Goal: Information Seeking & Learning: Compare options

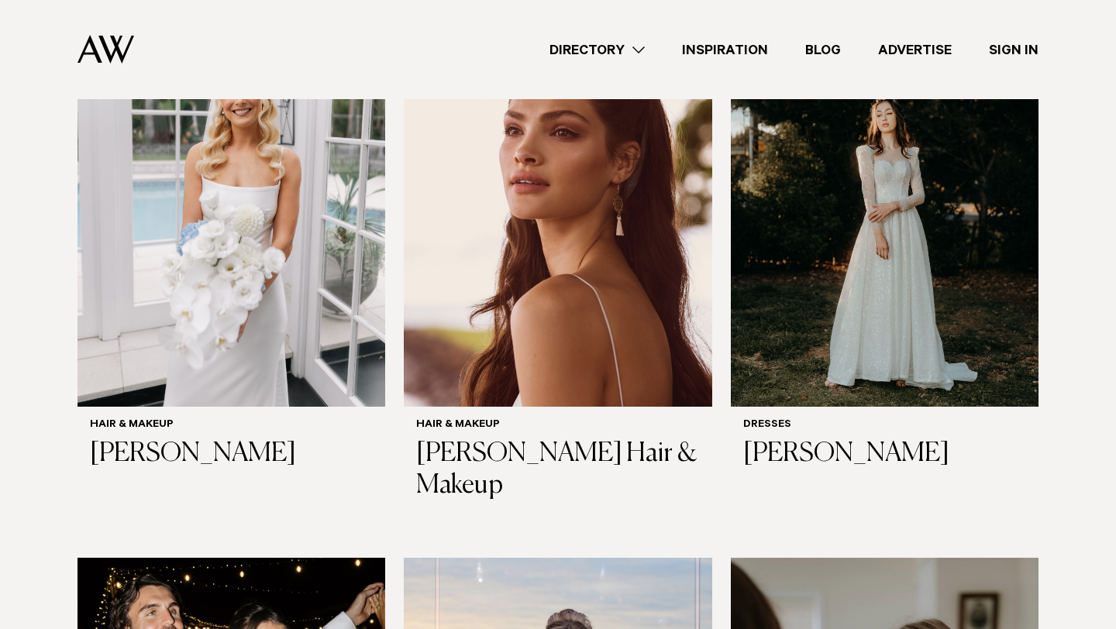
scroll to position [581, 0]
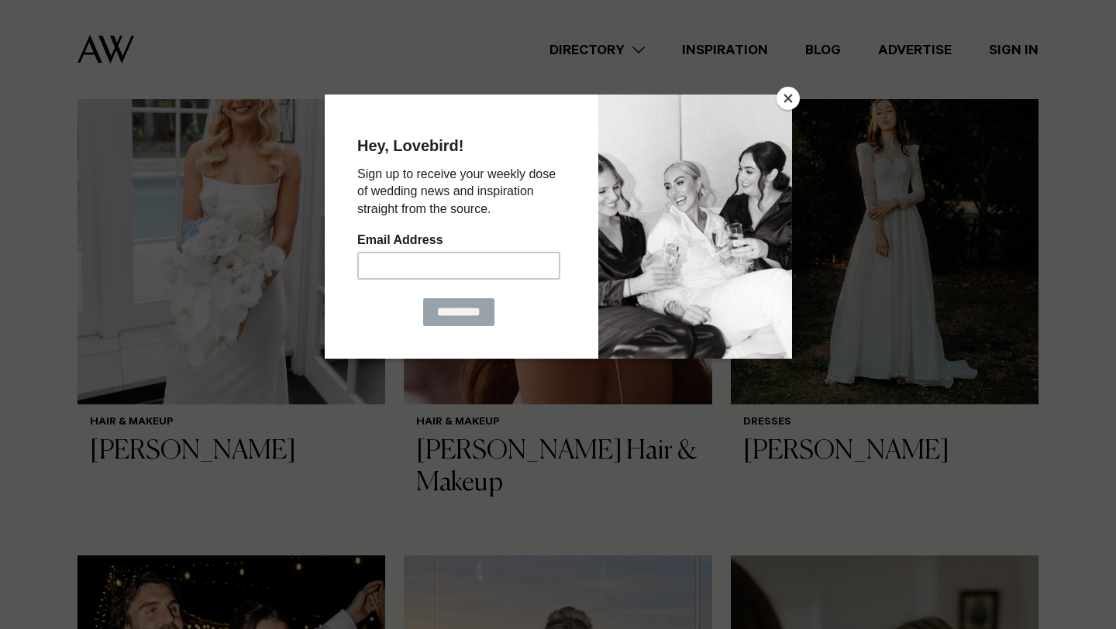
click at [792, 96] on button "Close" at bounding box center [788, 98] width 23 height 23
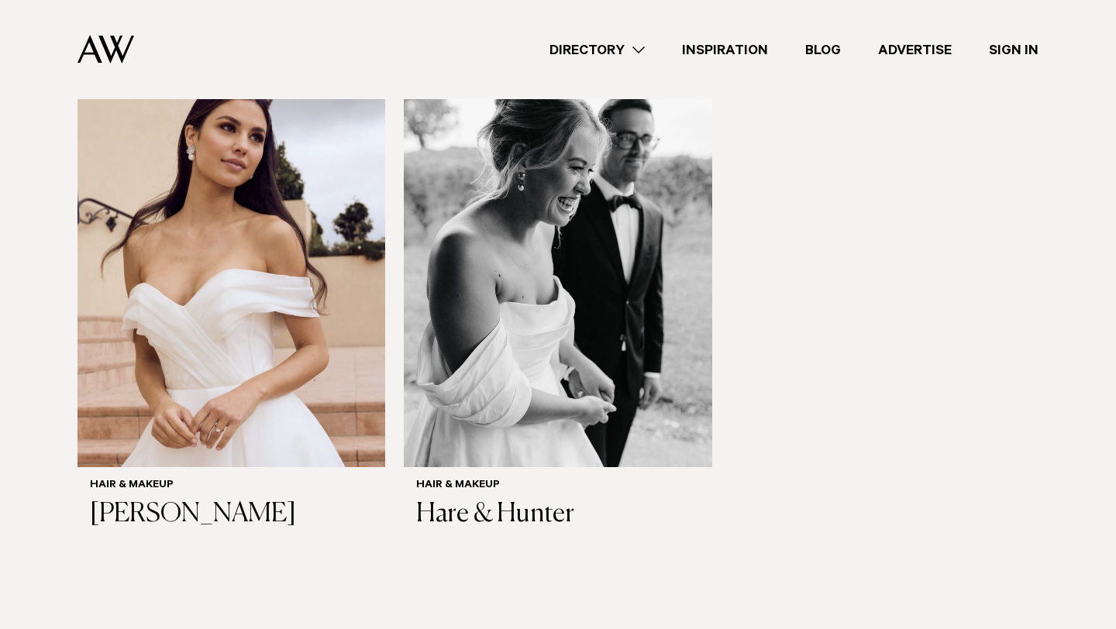
scroll to position [3728, 0]
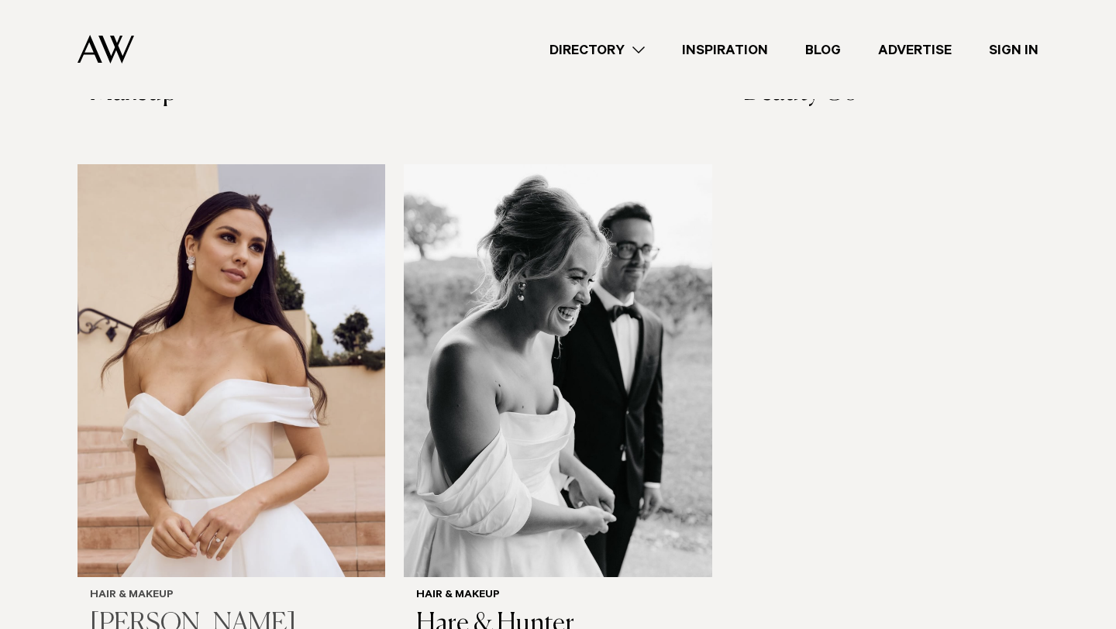
click at [186, 343] on img at bounding box center [231, 370] width 308 height 413
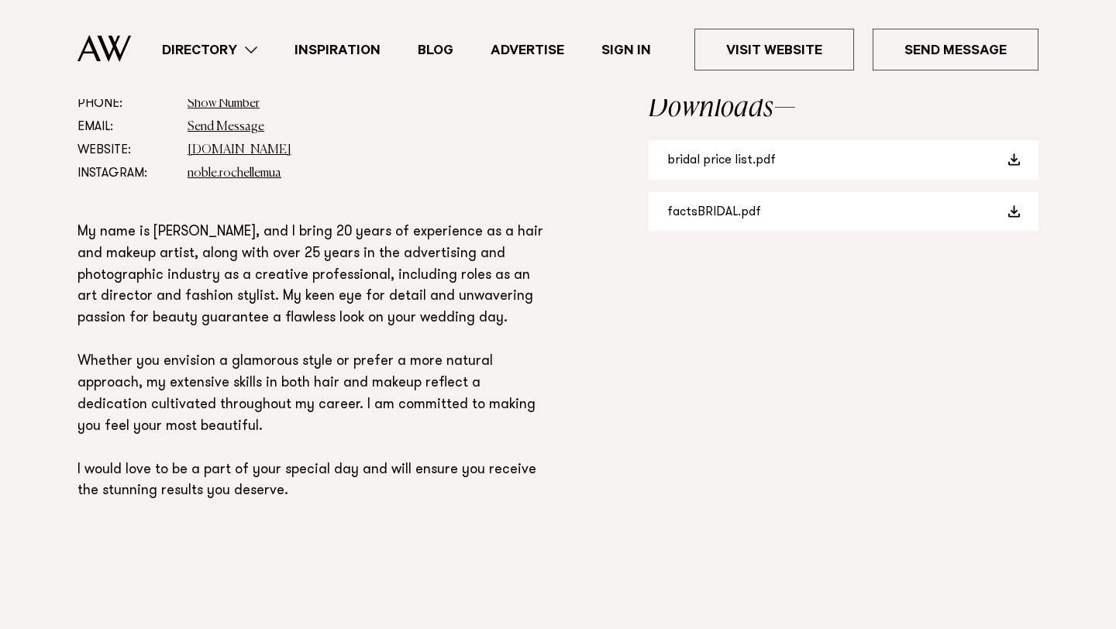
scroll to position [936, 0]
click at [711, 163] on link "bridal price list.pdf" at bounding box center [844, 162] width 390 height 40
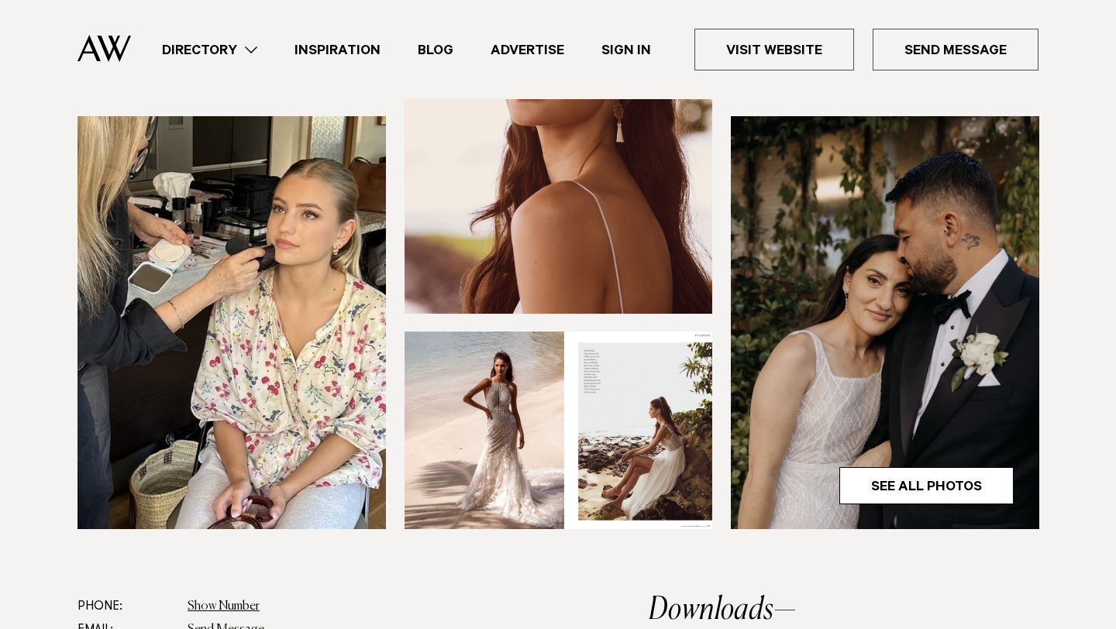
scroll to position [426, 0]
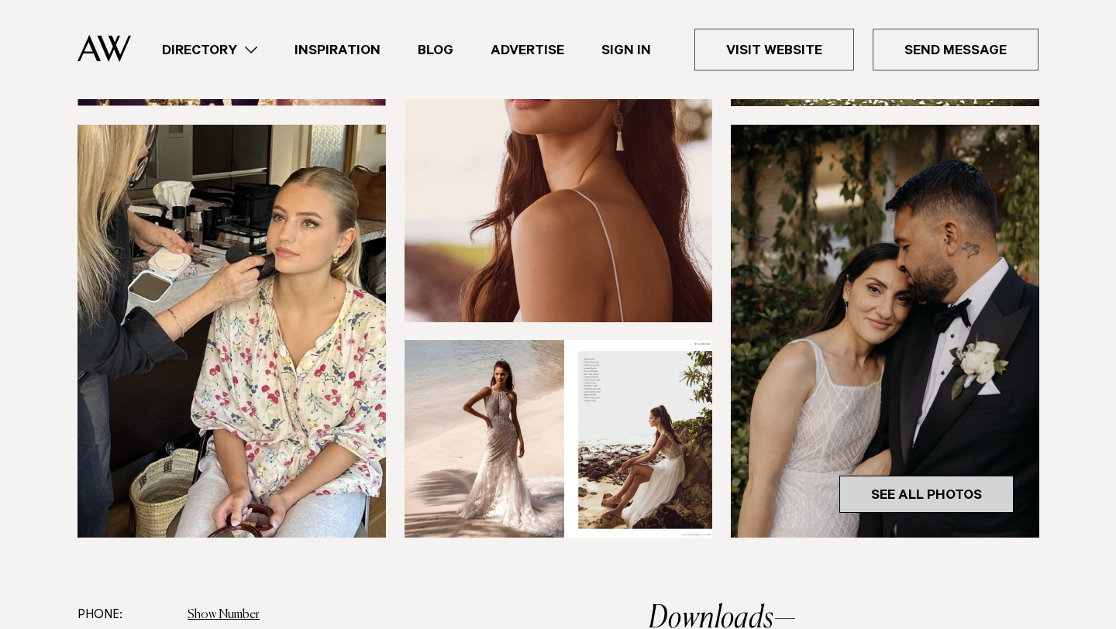
click at [859, 495] on link "See All Photos" at bounding box center [926, 494] width 174 height 37
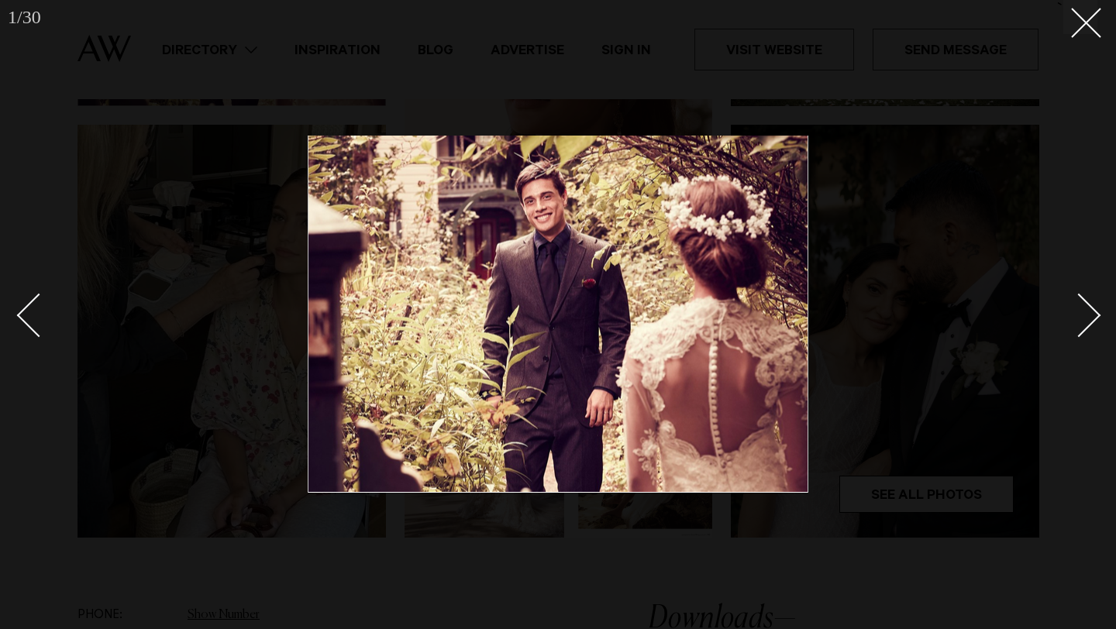
click at [1090, 319] on div "Next slide" at bounding box center [1079, 316] width 44 height 44
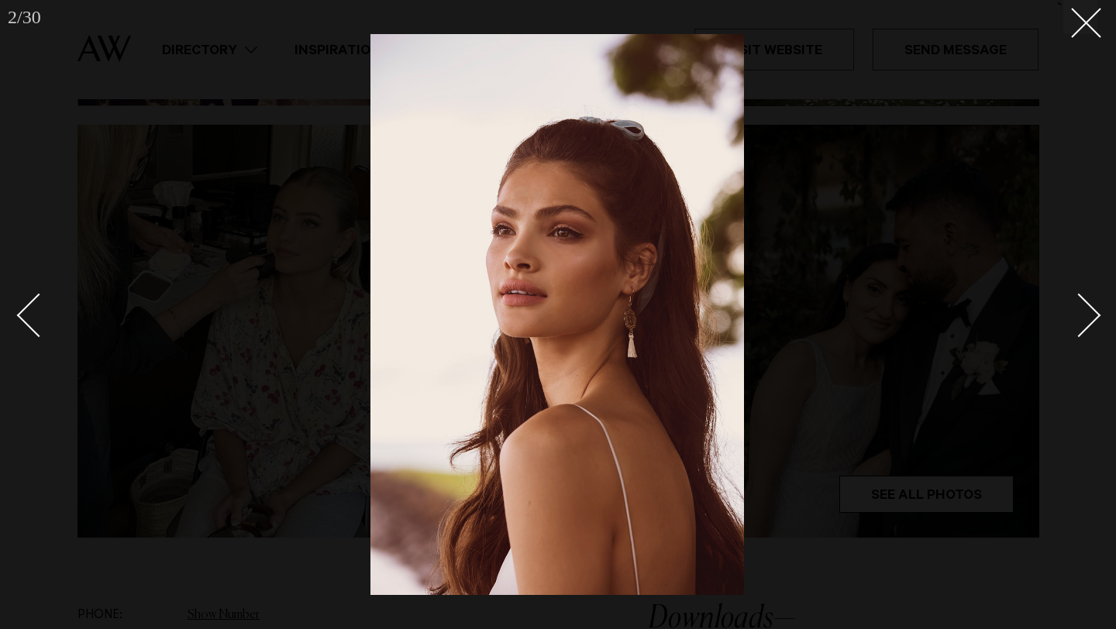
click at [1090, 319] on div "Next slide" at bounding box center [1079, 316] width 44 height 44
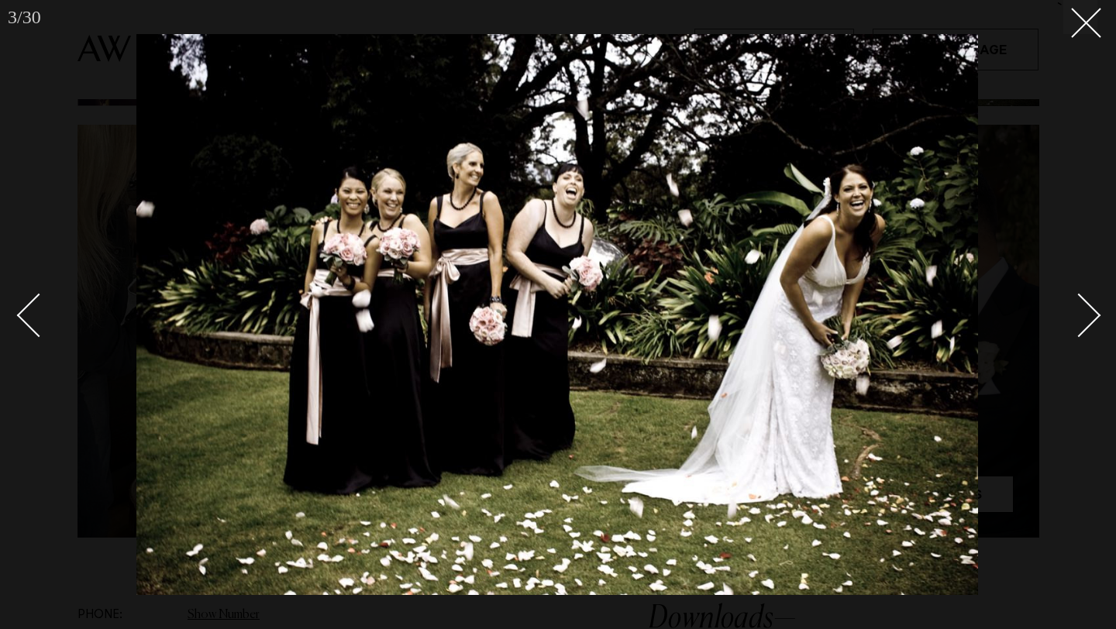
click at [1090, 319] on div "Next slide" at bounding box center [1079, 316] width 44 height 44
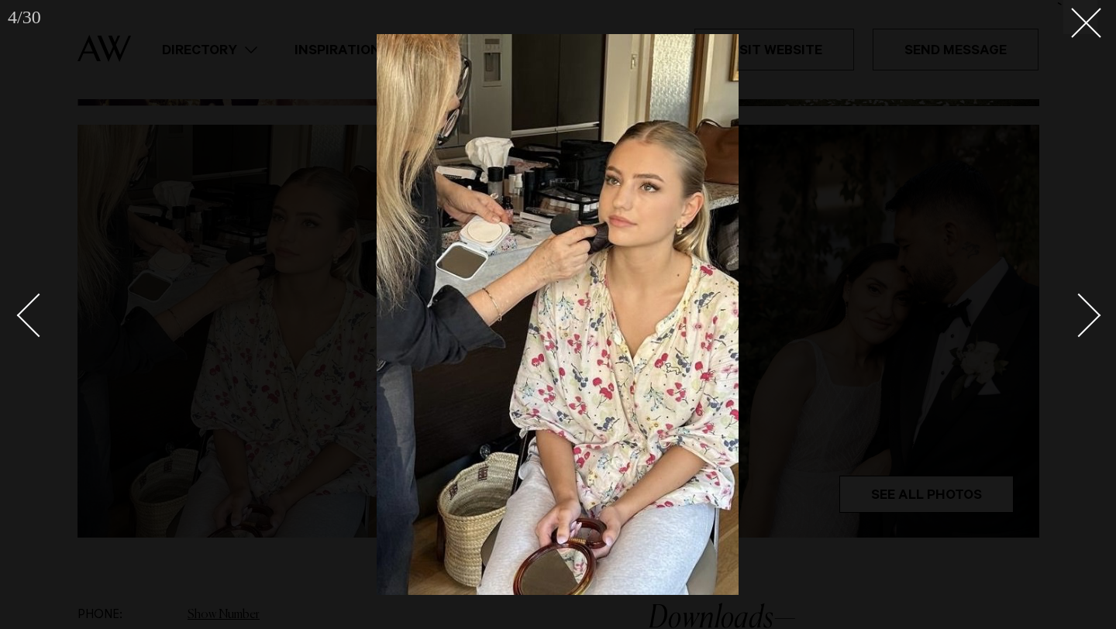
click at [1090, 319] on div "Next slide" at bounding box center [1079, 316] width 44 height 44
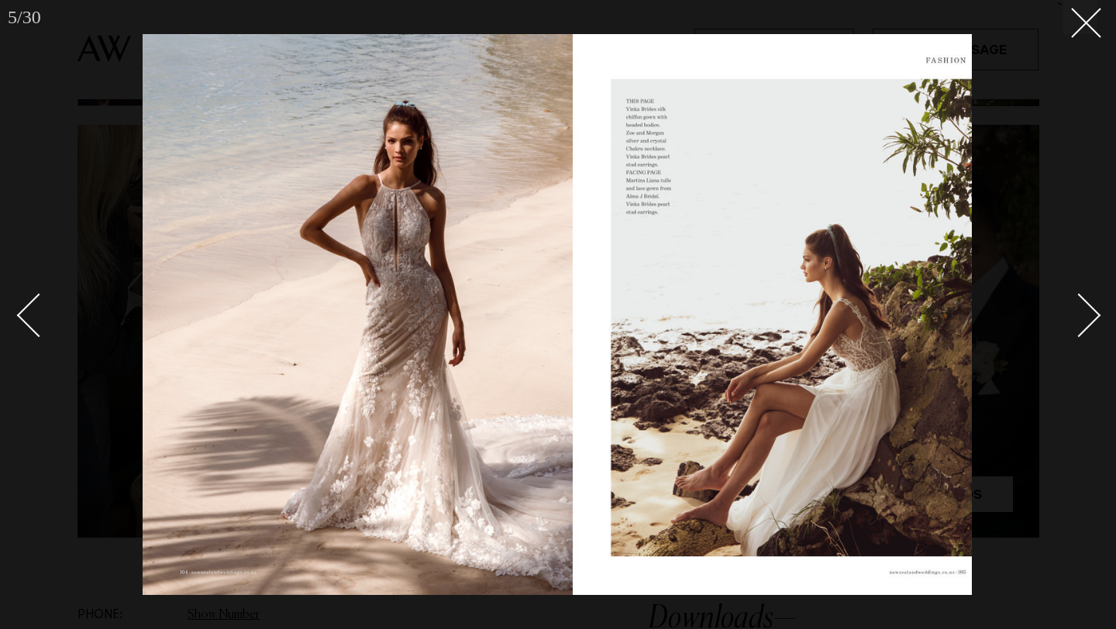
click at [1090, 319] on div "Next slide" at bounding box center [1079, 316] width 44 height 44
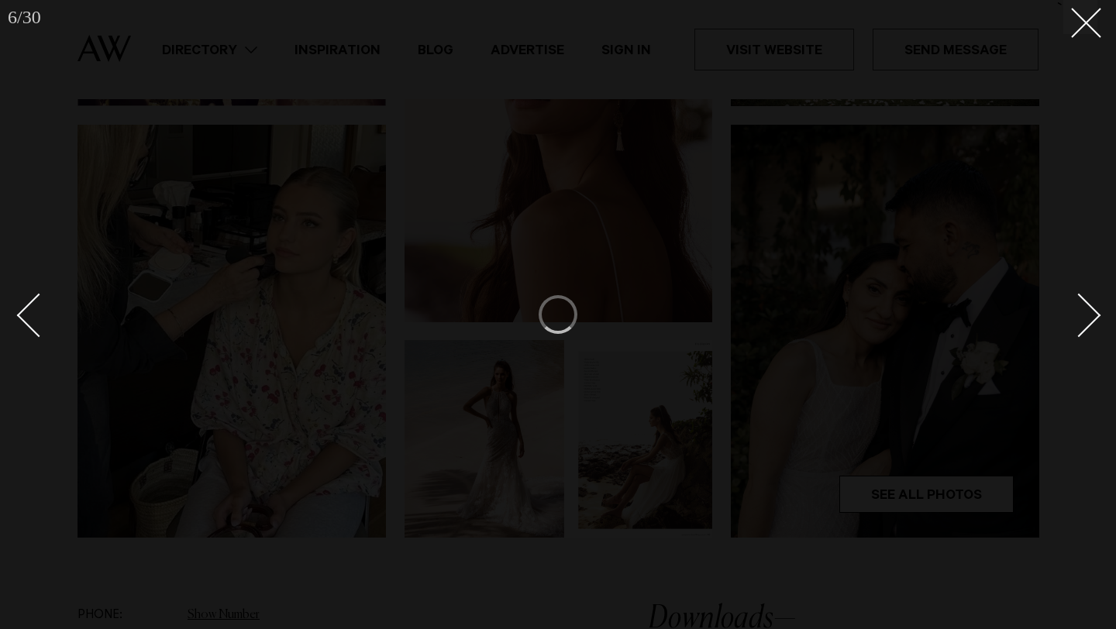
click at [1090, 319] on div "Next slide" at bounding box center [1079, 316] width 44 height 44
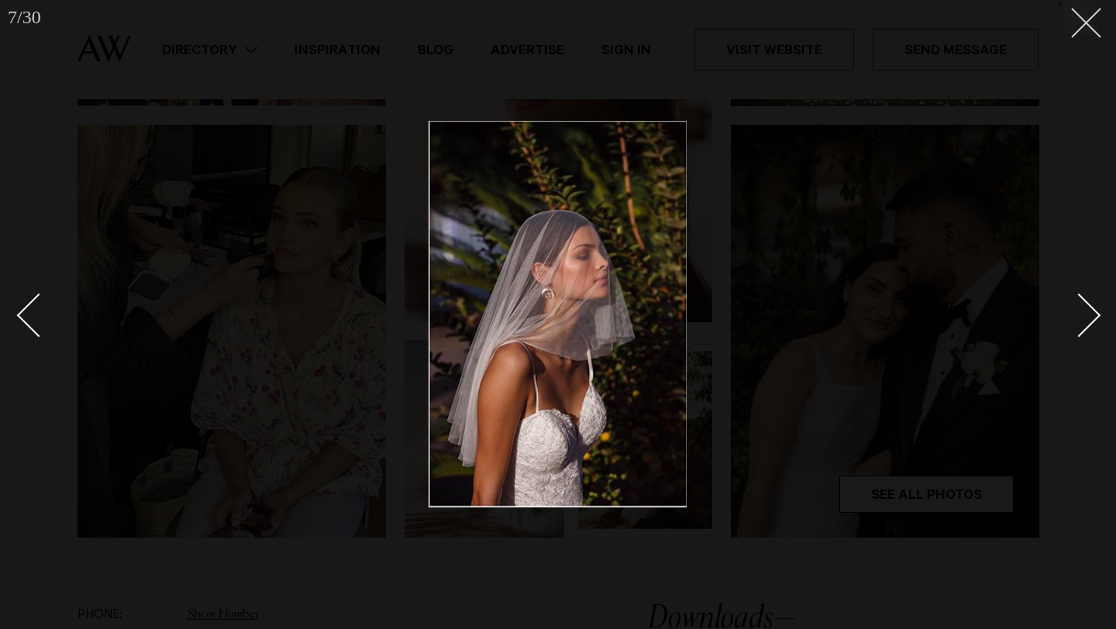
click at [1086, 15] on icon at bounding box center [1080, 17] width 19 height 19
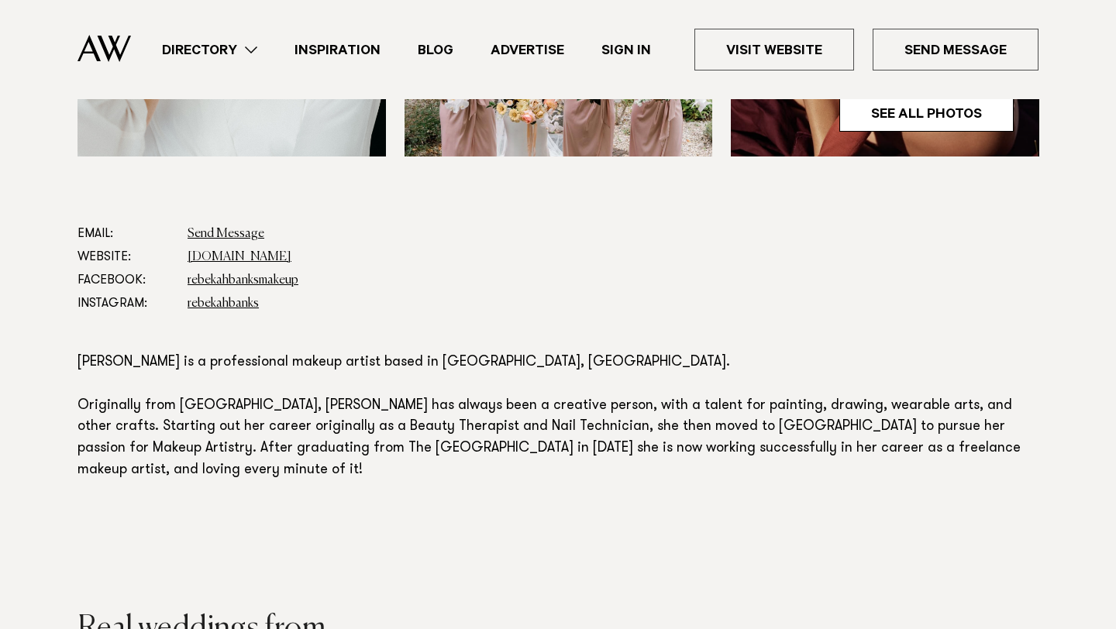
scroll to position [738, 0]
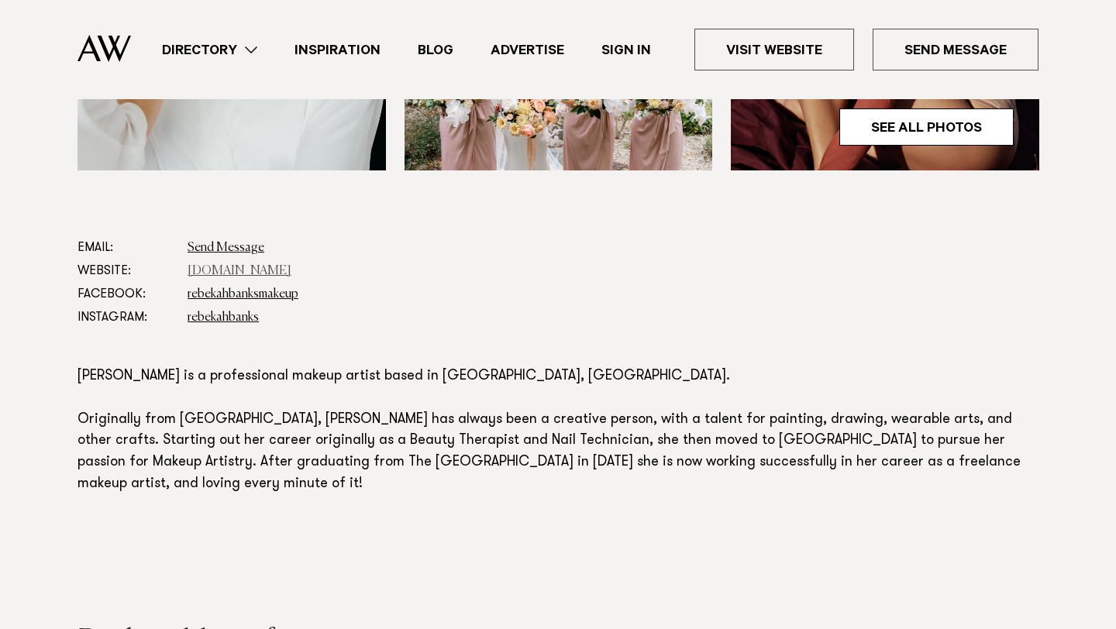
click at [237, 274] on link "[DOMAIN_NAME]" at bounding box center [240, 271] width 104 height 12
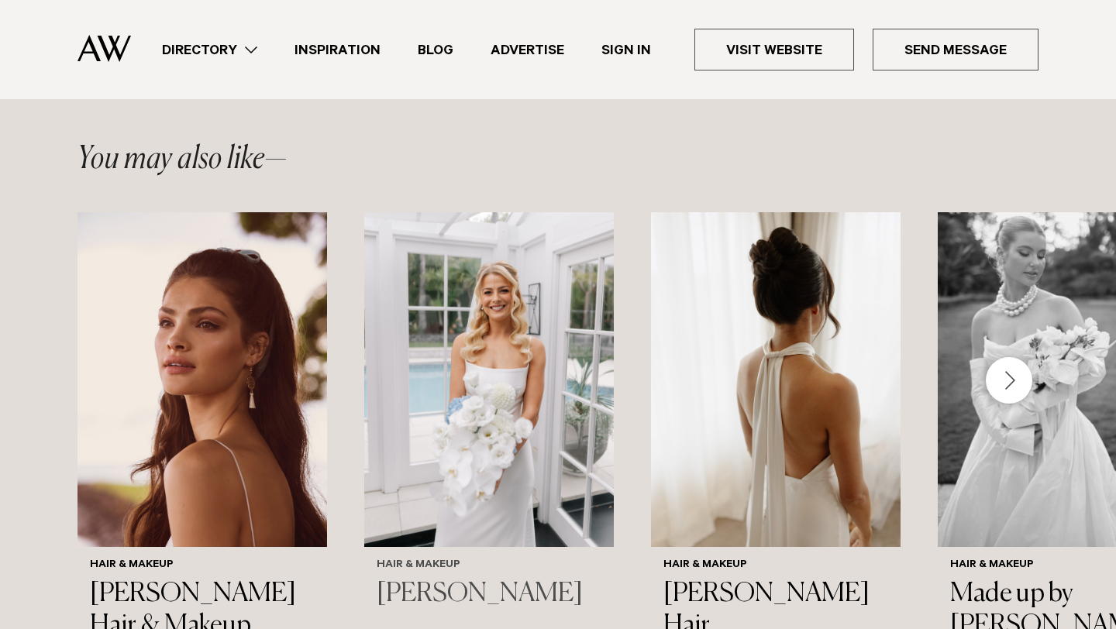
scroll to position [1897, 0]
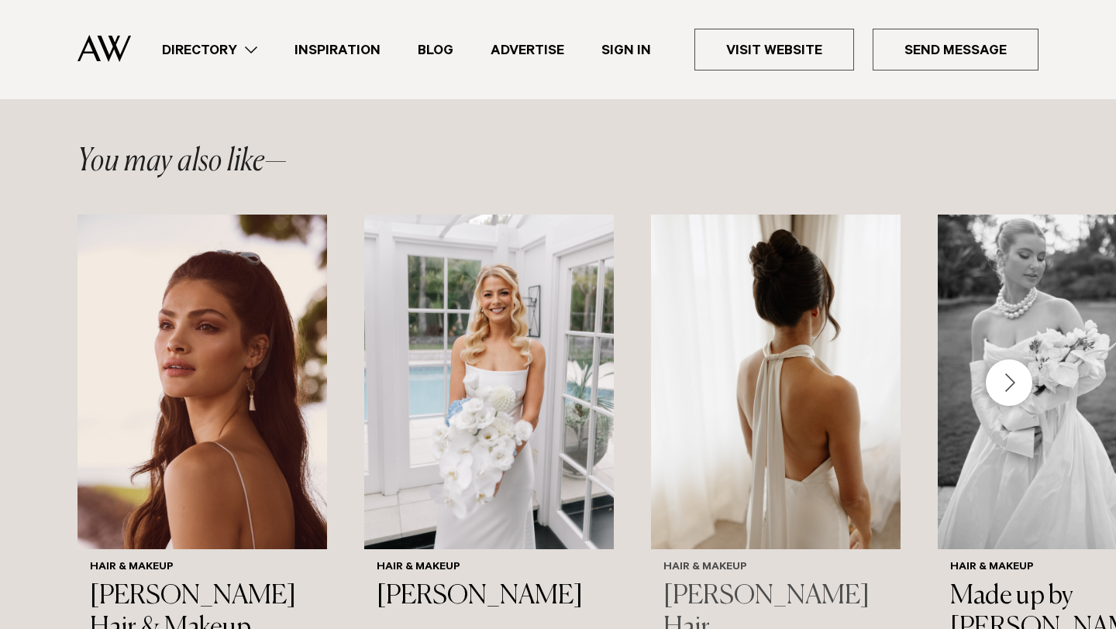
click at [766, 350] on img "3 / 18" at bounding box center [776, 382] width 250 height 335
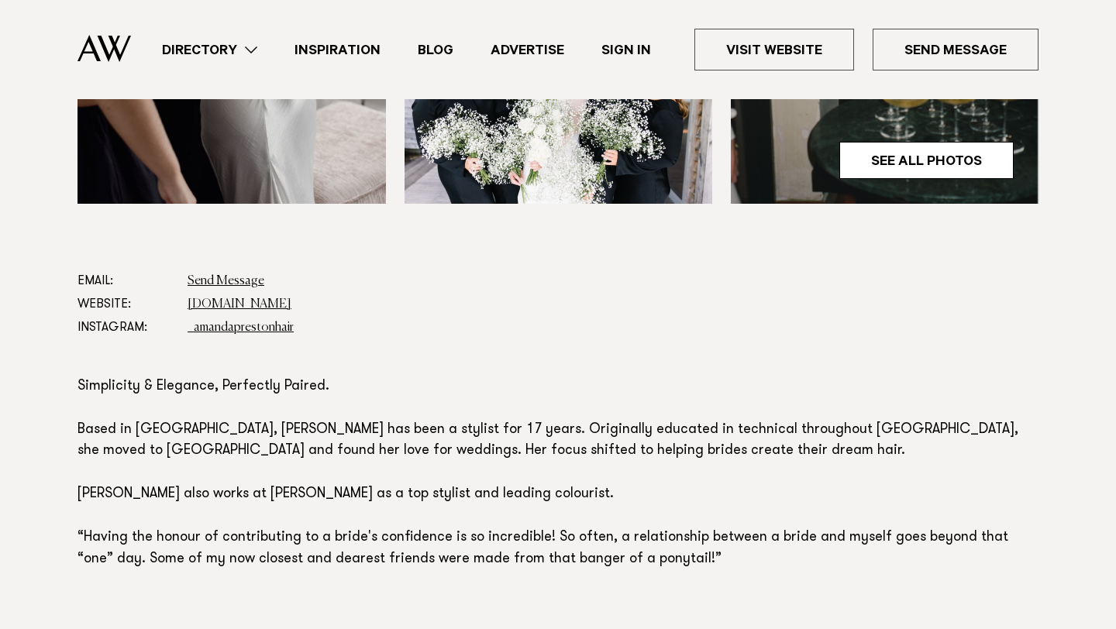
scroll to position [696, 0]
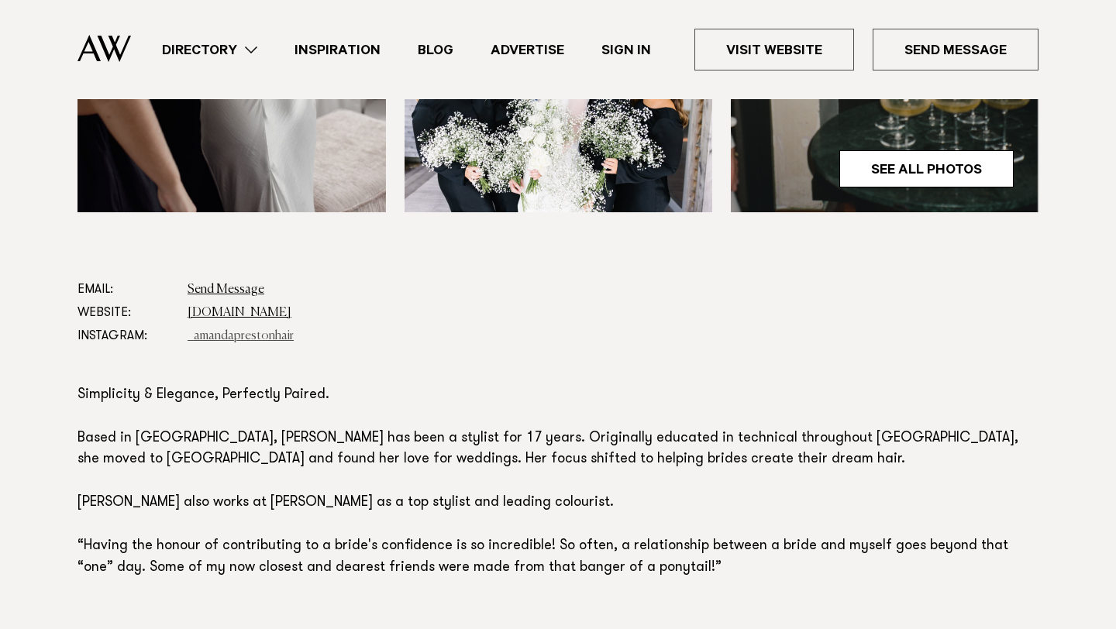
click at [225, 333] on link "_amandaprestonhair" at bounding box center [241, 336] width 106 height 12
click at [215, 310] on link "[DOMAIN_NAME]" at bounding box center [240, 313] width 104 height 12
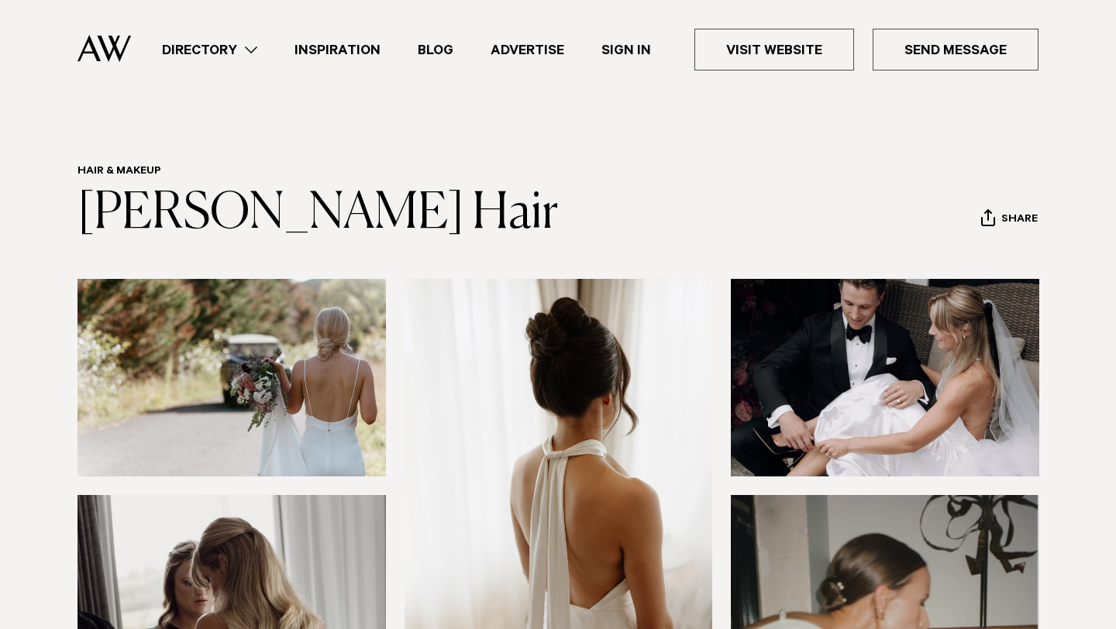
scroll to position [23, 0]
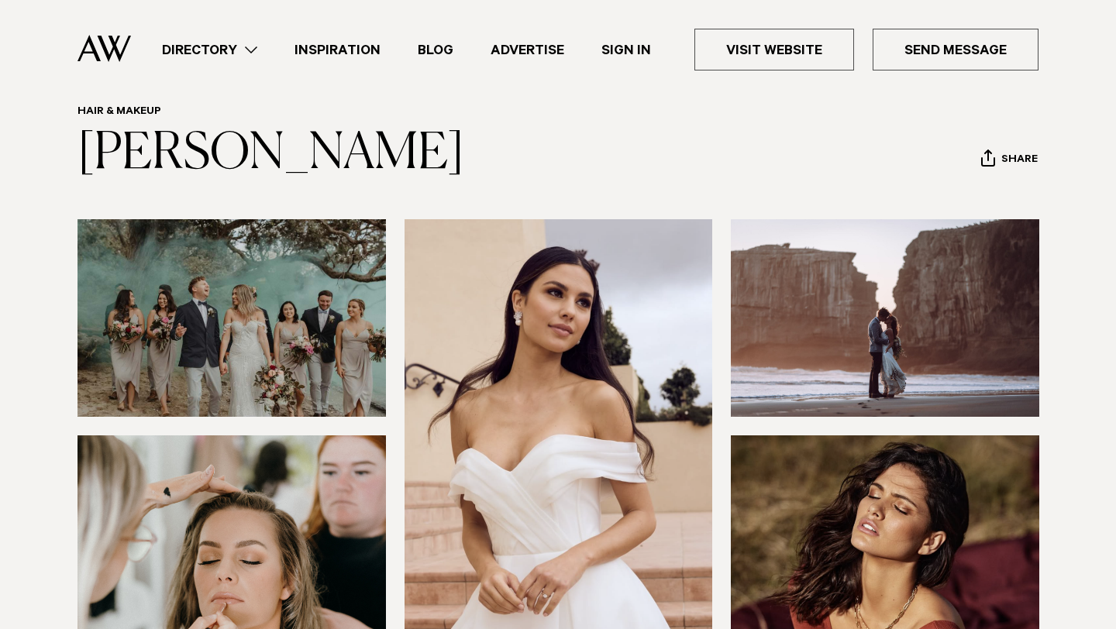
scroll to position [74, 0]
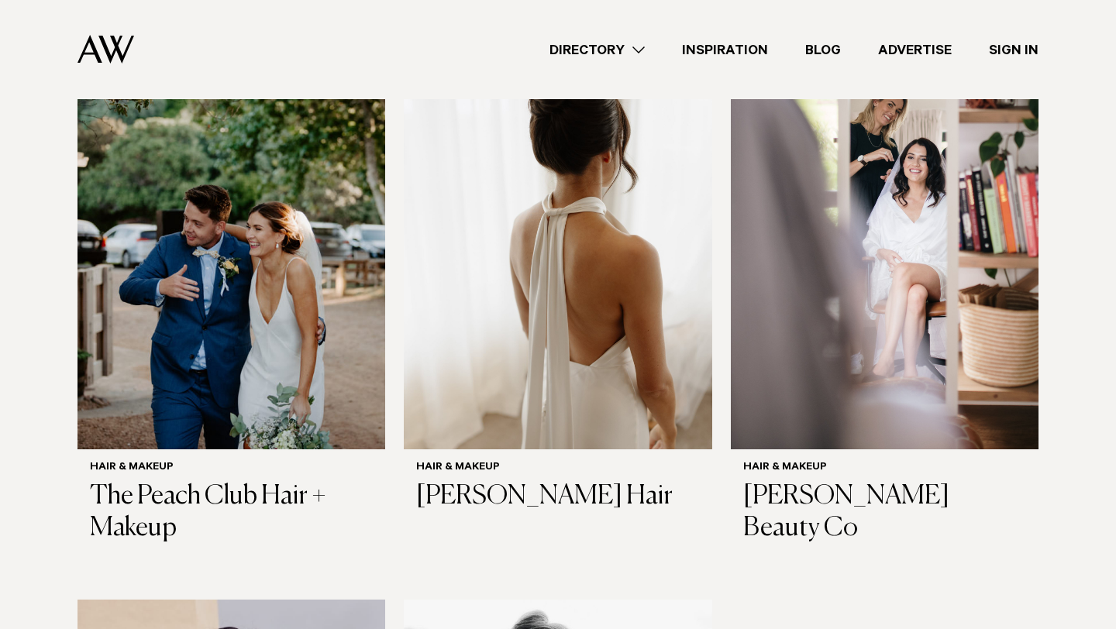
scroll to position [3288, 0]
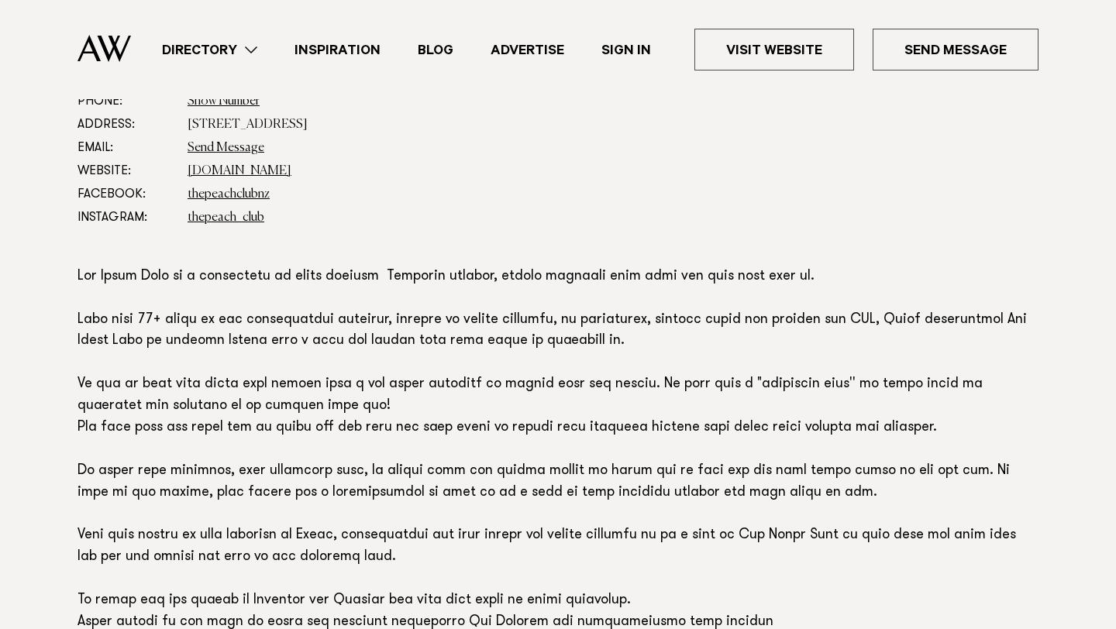
scroll to position [941, 0]
click at [258, 169] on link "thepeachclub.co.nz" at bounding box center [240, 170] width 104 height 12
